Goal: Transaction & Acquisition: Purchase product/service

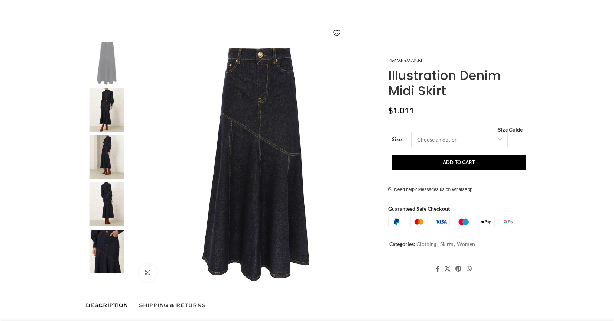
scroll to position [109, 0]
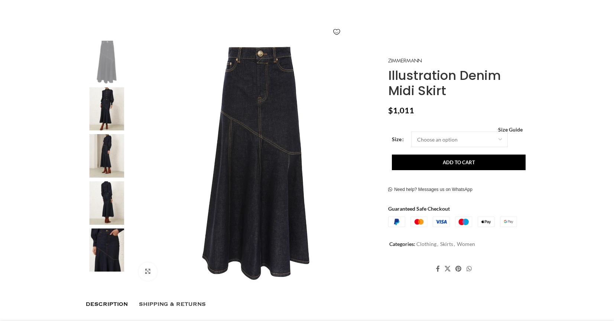
click at [114, 248] on img at bounding box center [106, 249] width 45 height 43
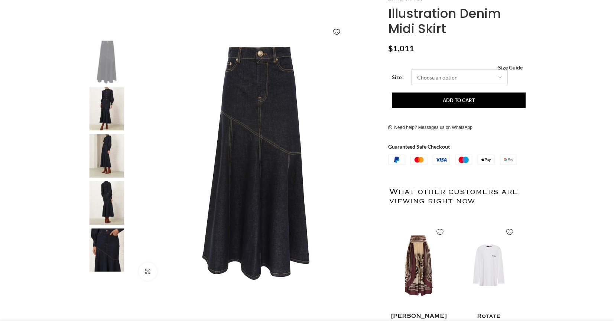
click at [496, 81] on select "Choose an option 6 UK 8 UK 10 UK 12 UK 14 UK 16 UK" at bounding box center [459, 77] width 97 height 16
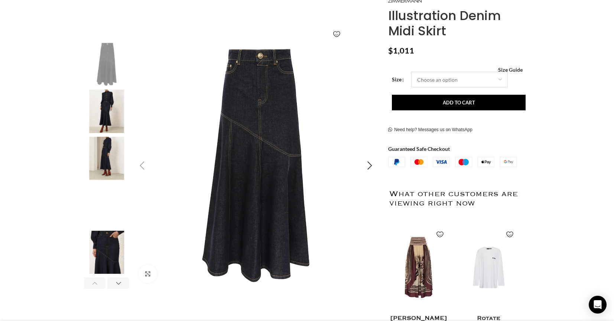
select select "14-uk"
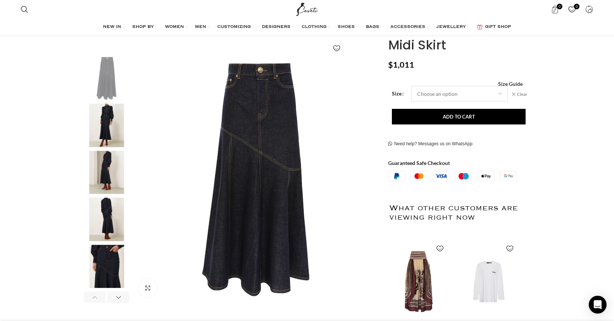
scroll to position [0, 78]
click at [106, 118] on img "2 / 7" at bounding box center [106, 125] width 45 height 43
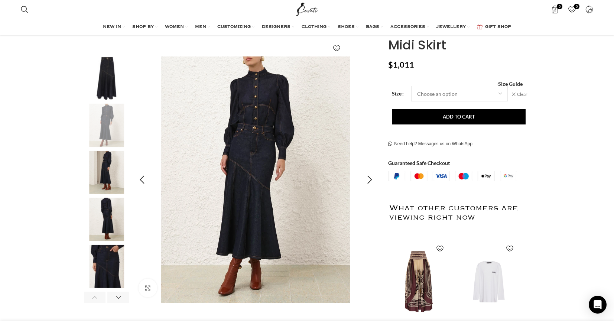
click at [249, 174] on img "2 / 7" at bounding box center [256, 179] width 246 height 246
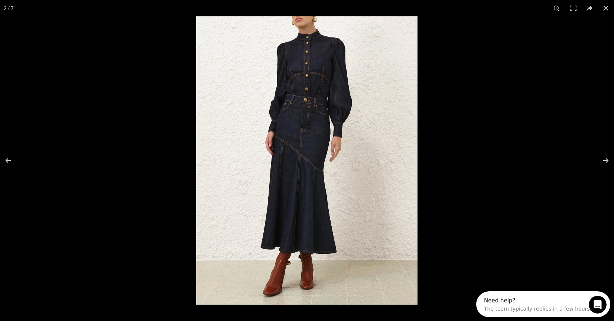
scroll to position [0, 0]
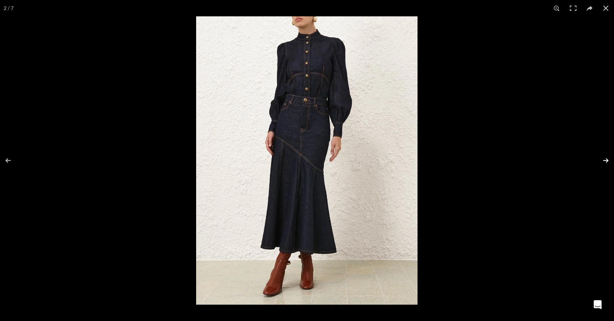
click at [604, 162] on button at bounding box center [601, 160] width 26 height 37
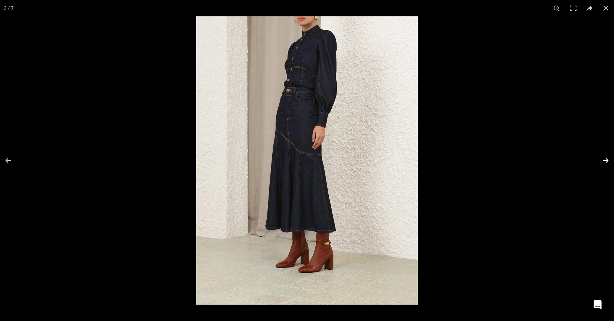
scroll to position [0, 156]
click at [604, 162] on button at bounding box center [601, 160] width 26 height 37
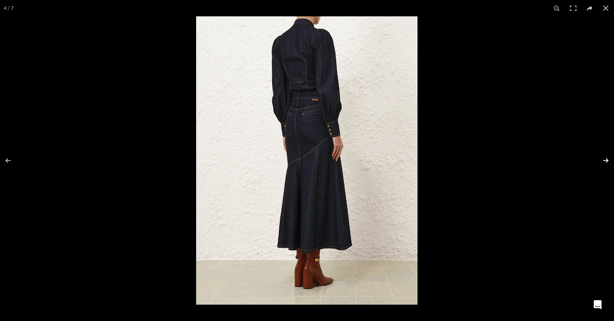
click at [604, 161] on button at bounding box center [601, 160] width 26 height 37
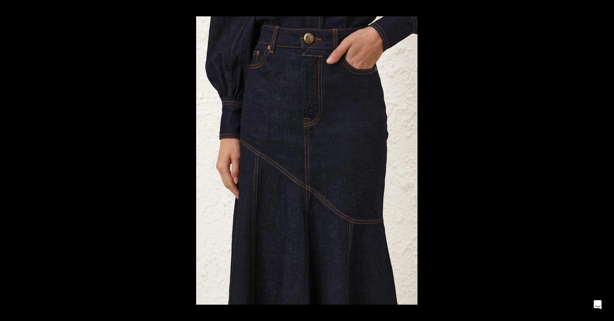
click at [604, 161] on button at bounding box center [601, 160] width 26 height 37
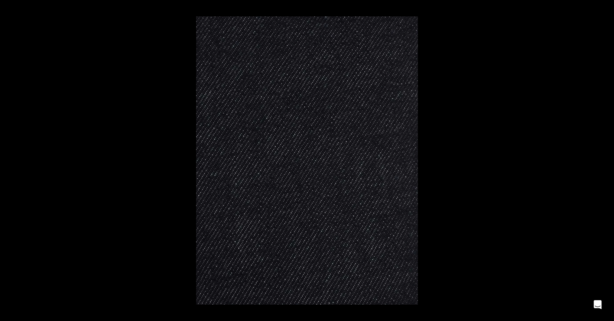
click at [604, 161] on button at bounding box center [601, 160] width 26 height 37
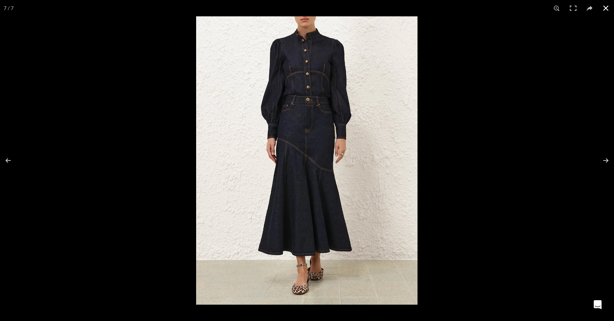
scroll to position [0, 234]
click at [603, 10] on button at bounding box center [605, 8] width 16 height 16
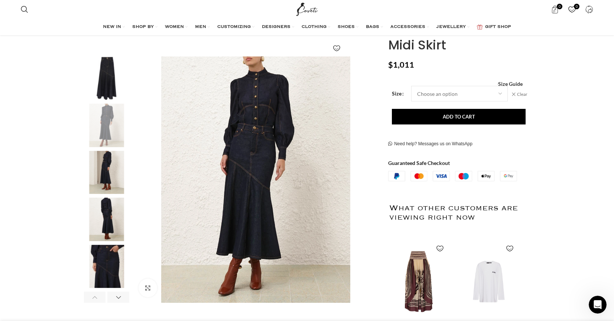
scroll to position [0, 313]
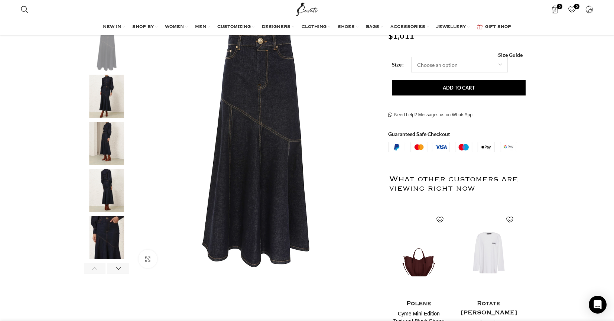
scroll to position [163, 0]
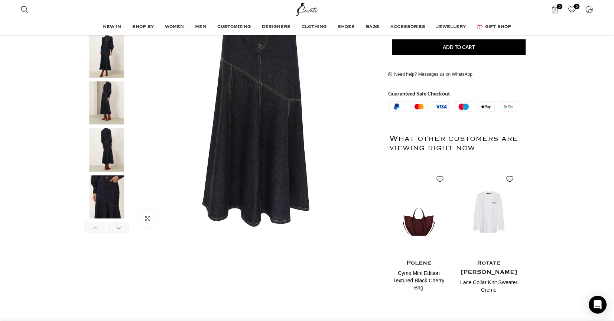
click at [100, 186] on img "5 / 7" at bounding box center [106, 196] width 45 height 43
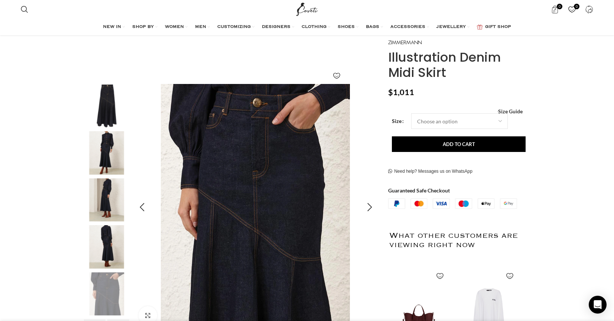
scroll to position [44, 0]
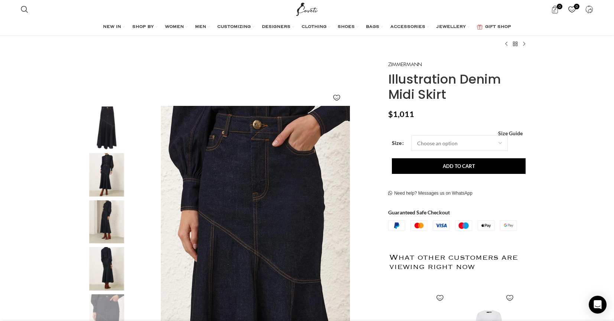
click at [109, 140] on img "1 / 7" at bounding box center [106, 127] width 45 height 43
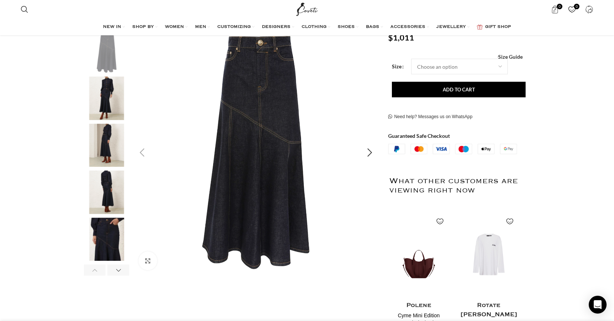
scroll to position [127, 0]
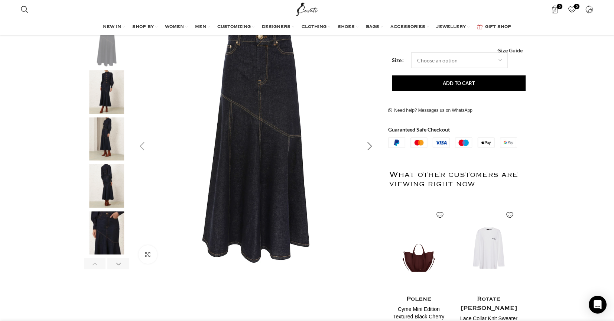
click at [365, 151] on div "Next slide" at bounding box center [369, 146] width 19 height 19
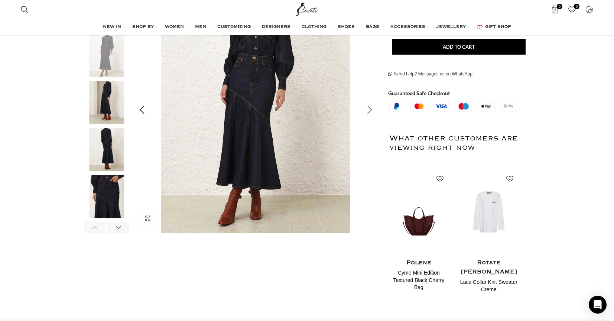
scroll to position [0, 156]
click at [367, 111] on div "Next slide" at bounding box center [369, 110] width 19 height 19
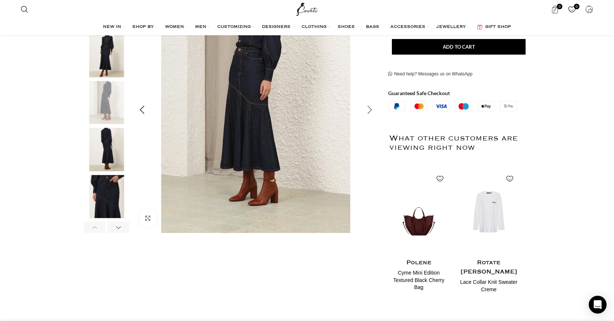
click at [367, 111] on div "Next slide" at bounding box center [369, 110] width 19 height 19
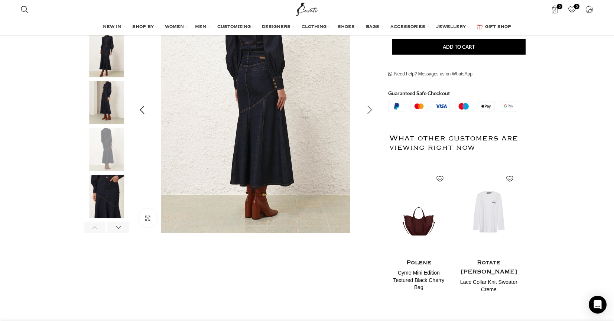
click at [367, 111] on div "Next slide" at bounding box center [369, 110] width 19 height 19
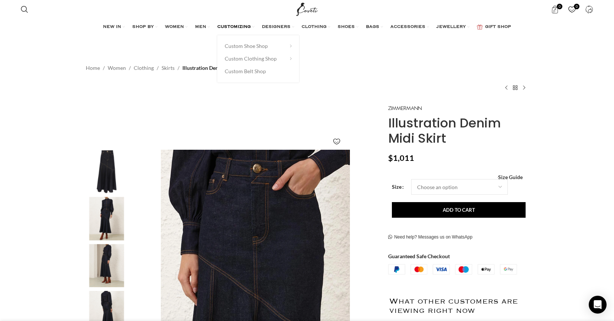
scroll to position [0, 234]
